Goal: Information Seeking & Learning: Learn about a topic

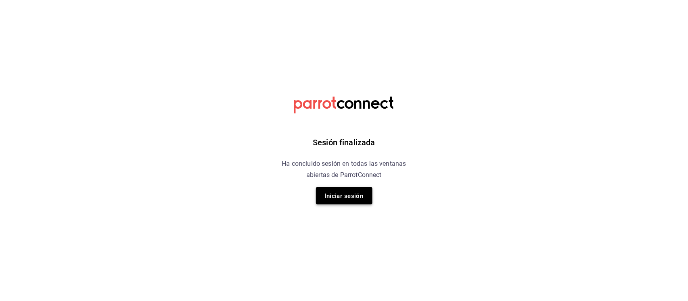
click at [353, 202] on button "Iniciar sesión" at bounding box center [344, 195] width 56 height 17
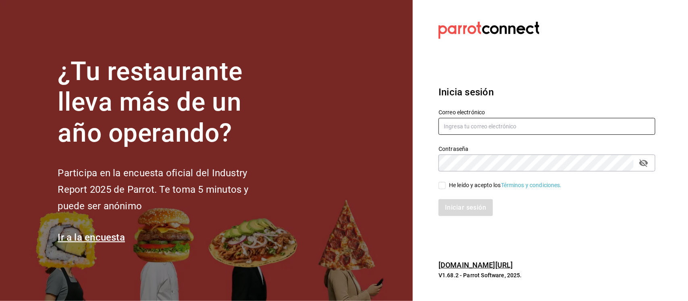
type input "[EMAIL_ADDRESS][DOMAIN_NAME]"
click at [444, 185] on input "He leído y acepto los Términos y condiciones." at bounding box center [441, 185] width 7 height 7
checkbox input "true"
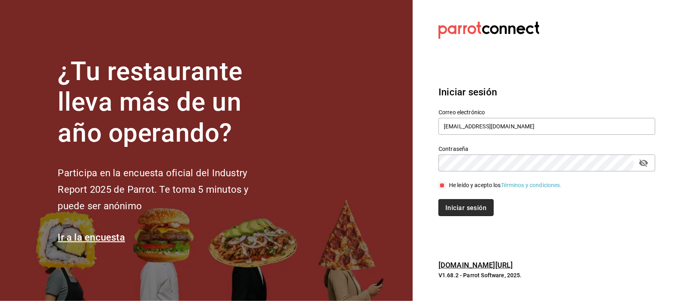
click at [461, 204] on font "Iniciar sesión" at bounding box center [465, 208] width 41 height 8
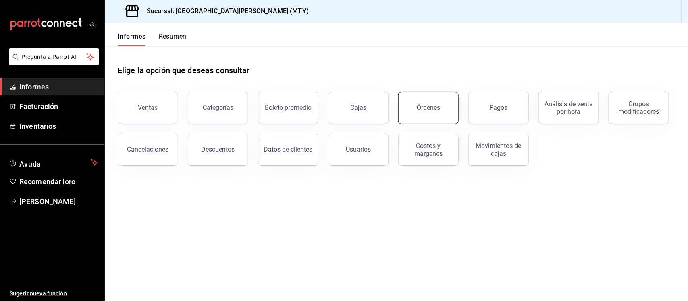
click at [442, 112] on button "Órdenes" at bounding box center [428, 108] width 60 height 32
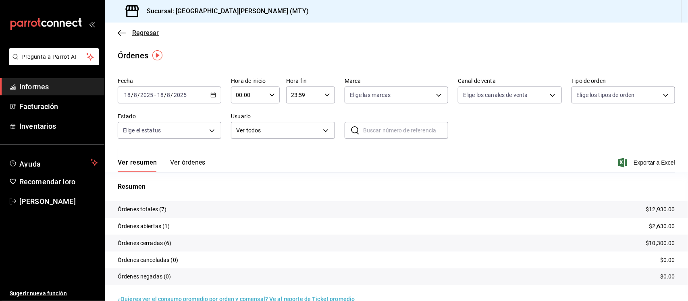
click at [119, 31] on icon "button" at bounding box center [119, 33] width 3 height 6
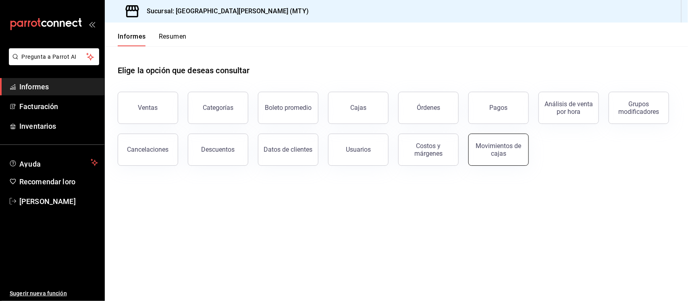
click at [498, 148] on font "Movimientos de cajas" at bounding box center [499, 149] width 46 height 15
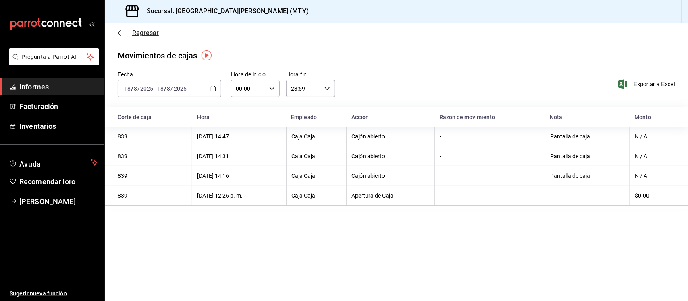
click at [119, 32] on icon "button" at bounding box center [122, 32] width 8 height 7
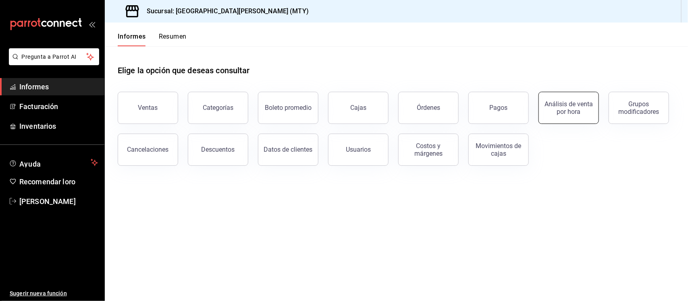
click at [564, 116] on button "Análisis de venta por hora" at bounding box center [568, 108] width 60 height 32
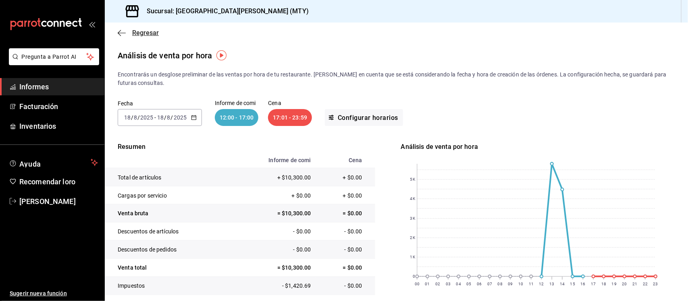
drag, startPoint x: 124, startPoint y: 32, endPoint x: 148, endPoint y: 29, distance: 24.3
click at [148, 29] on font "Regresar" at bounding box center [145, 33] width 27 height 8
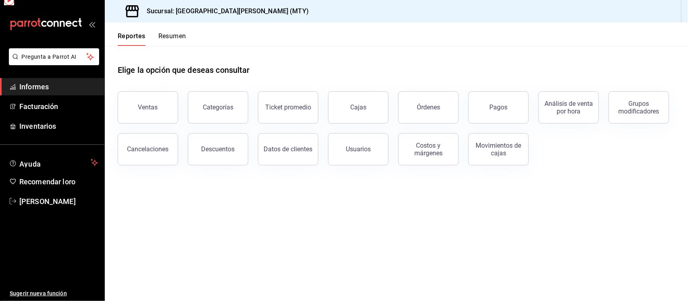
click at [148, 29] on div "Reportes Resumen" at bounding box center [145, 34] width 81 height 23
click at [297, 106] on font "Boleto promedio" at bounding box center [288, 108] width 47 height 8
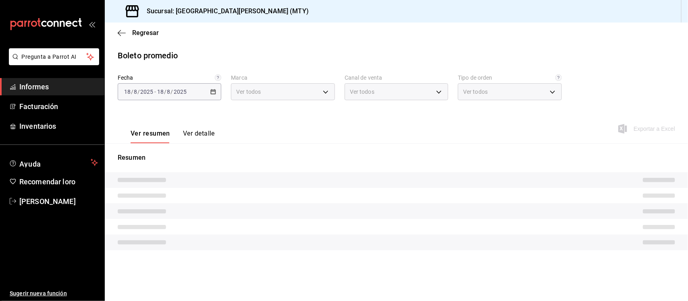
type input "993182a7-2c84-4ec8-9ef4-4438dae30c02"
type input "PARROT,UBER_EATS,RAPPI,DIDI_FOOD,ONLINE"
type input "96359a79-f33f-45b3-934b-2867b65d345c,c6fcd88e-9977-4e7e-951e-e2b9f3ed99d5,482ce…"
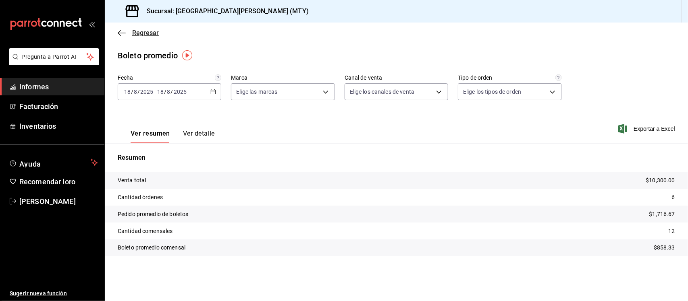
click at [122, 30] on icon "button" at bounding box center [122, 32] width 8 height 7
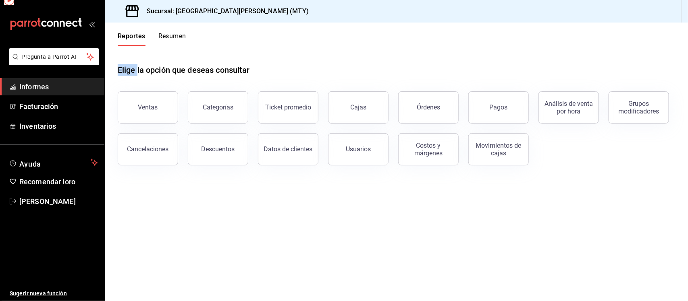
click at [122, 30] on div "Reportes Resumen" at bounding box center [145, 34] width 81 height 23
click at [232, 110] on button "Categorías" at bounding box center [218, 108] width 60 height 32
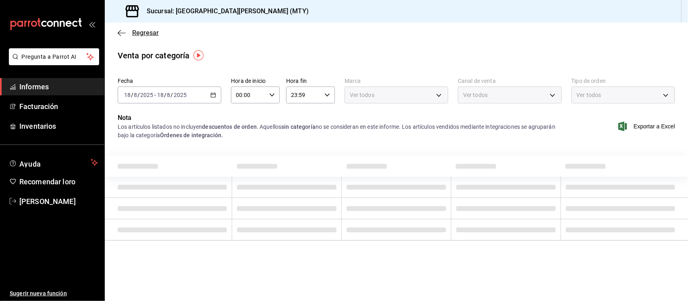
click at [122, 33] on icon "button" at bounding box center [122, 32] width 8 height 7
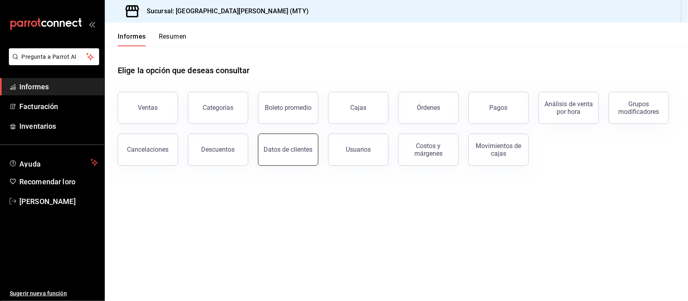
click at [301, 145] on button "Datos de clientes" at bounding box center [288, 150] width 60 height 32
